Goal: Information Seeking & Learning: Understand process/instructions

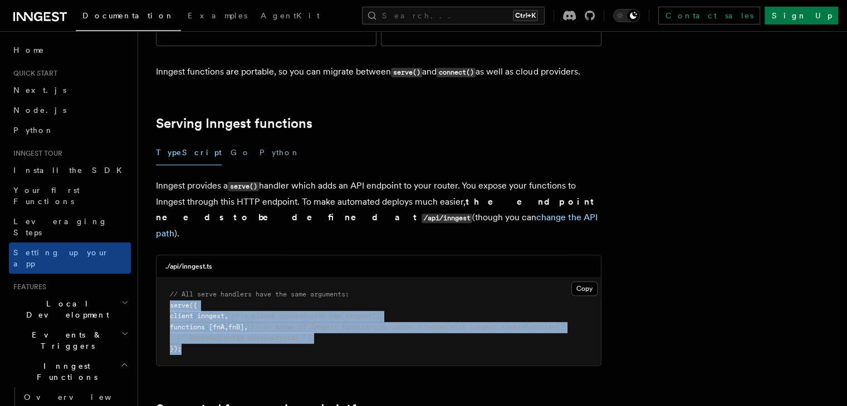
click at [178, 278] on pre "// All serve handlers have the same arguments: serve ({ client : inngest , // a…" at bounding box center [378, 321] width 444 height 87
click at [342, 312] on span "// a client created with new Inngest()" at bounding box center [306, 316] width 148 height 8
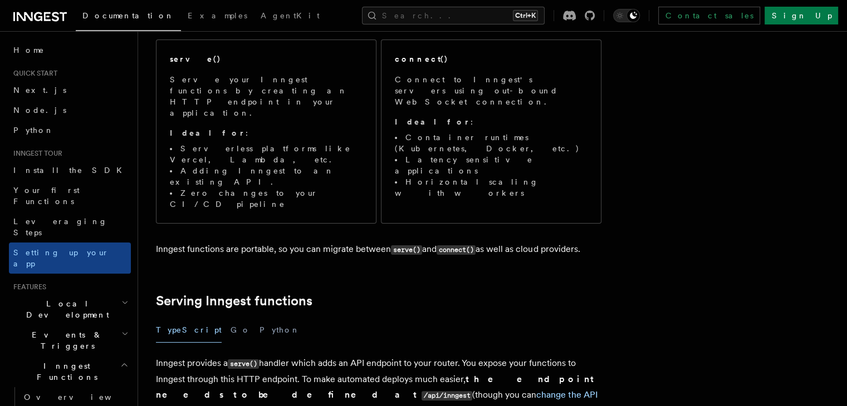
scroll to position [167, 0]
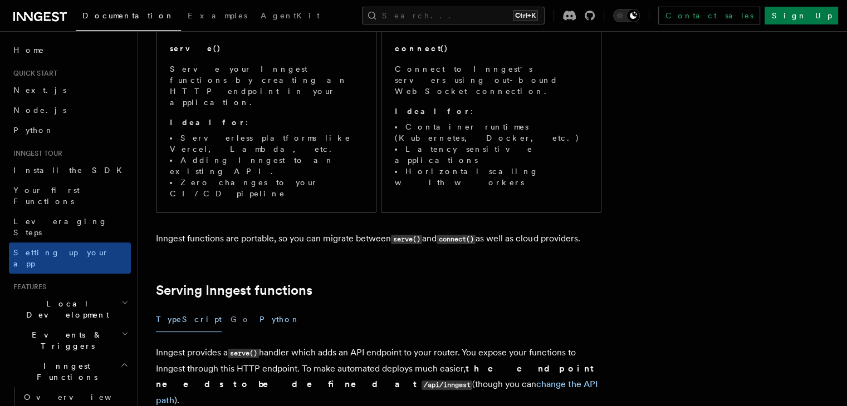
click at [259, 307] on button "Python" at bounding box center [279, 319] width 41 height 25
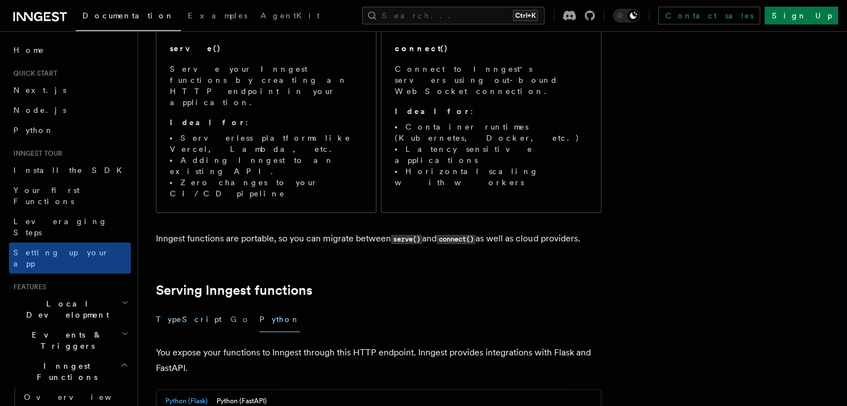
click at [193, 307] on button "TypeScript" at bounding box center [189, 319] width 66 height 25
click at [192, 307] on button "TypeScript" at bounding box center [189, 319] width 66 height 25
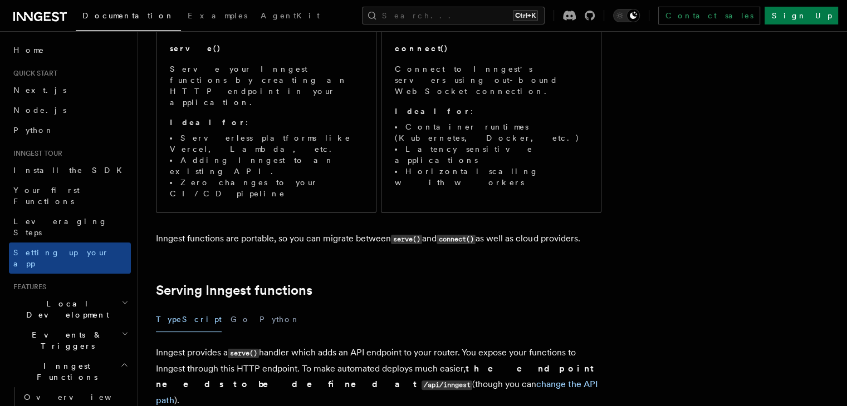
scroll to position [334, 0]
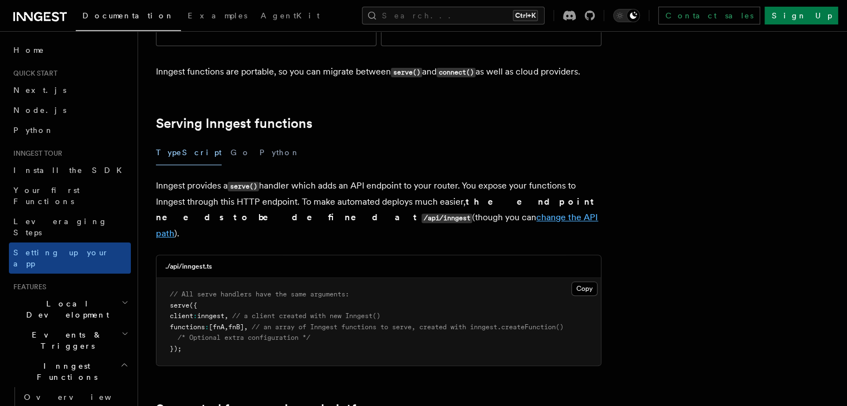
click at [349, 212] on link "change the API path" at bounding box center [377, 225] width 442 height 27
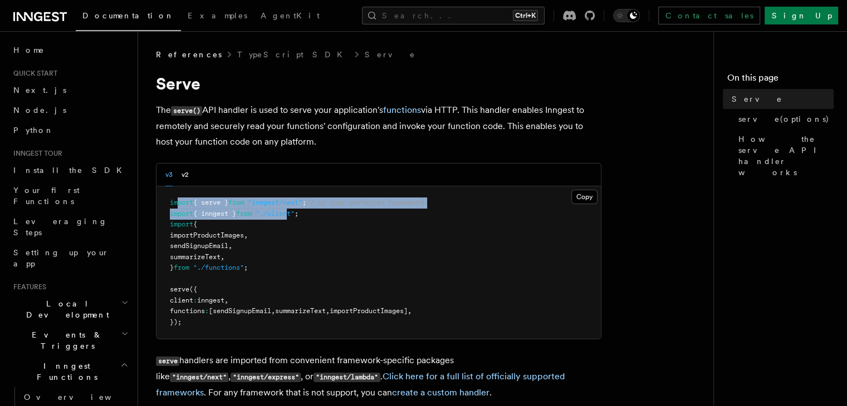
drag, startPoint x: 298, startPoint y: 219, endPoint x: 176, endPoint y: 197, distance: 123.9
click at [176, 197] on pre "import { serve } from "inngest/next" ; // or your preferred framework import { …" at bounding box center [378, 263] width 444 height 153
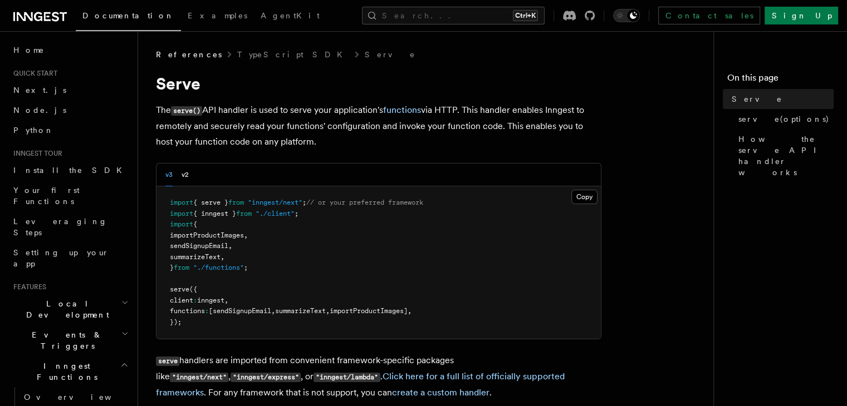
click at [264, 256] on pre "import { serve } from "inngest/next" ; // or your preferred framework import { …" at bounding box center [378, 263] width 444 height 153
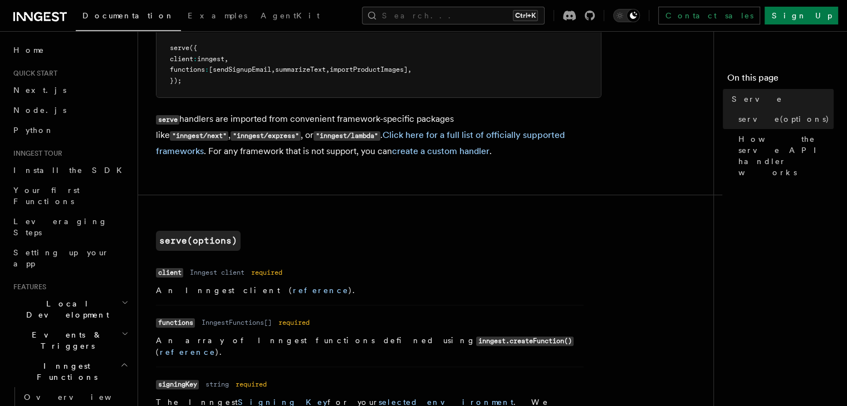
scroll to position [334, 0]
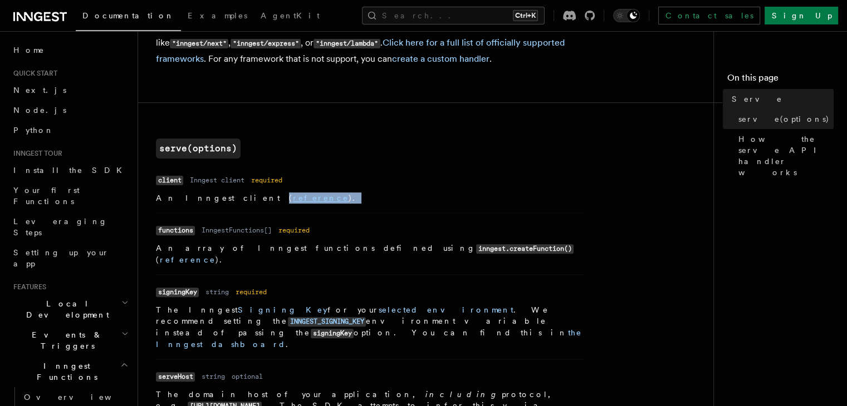
drag, startPoint x: 258, startPoint y: 197, endPoint x: 215, endPoint y: 208, distance: 43.9
click at [215, 208] on li "Name client Type Inngest client Required required Description An Inngest client…" at bounding box center [370, 192] width 428 height 41
click at [321, 203] on p "An Inngest client ( reference )." at bounding box center [370, 198] width 428 height 11
drag, startPoint x: 195, startPoint y: 229, endPoint x: 287, endPoint y: 232, distance: 91.9
click at [287, 232] on dl "Name functions Type InngestFunctions[] Required required Description An array o…" at bounding box center [370, 243] width 428 height 43
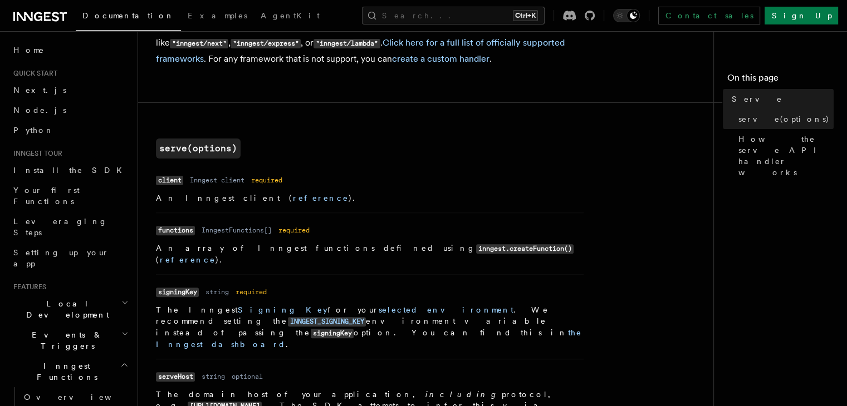
click at [281, 251] on p "An array of Inngest functions defined using inngest.createFunction() ( referenc…" at bounding box center [370, 254] width 428 height 23
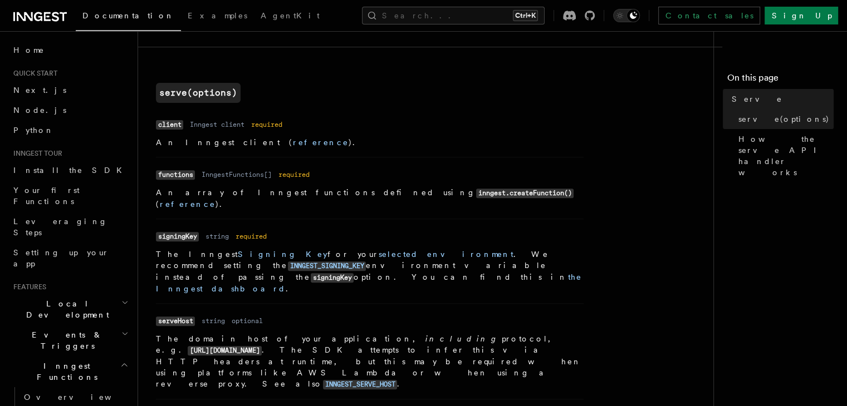
scroll to position [445, 0]
